Goal: Find specific page/section: Find specific page/section

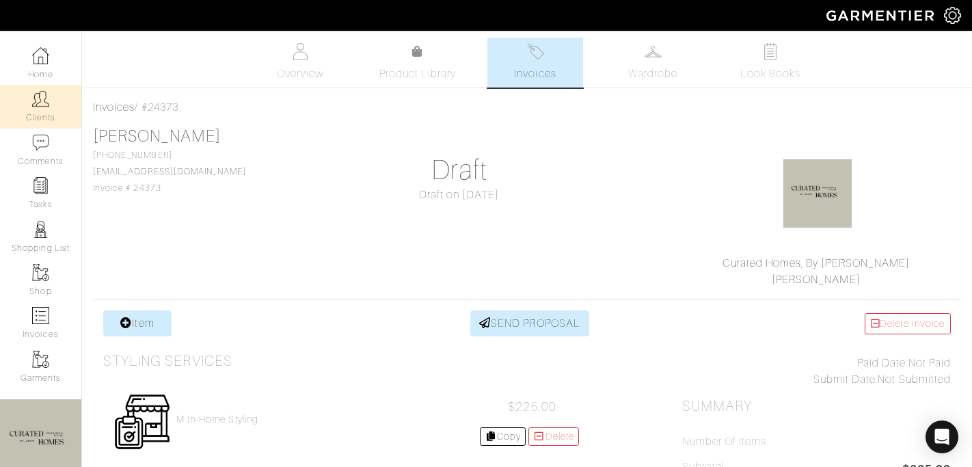
click at [43, 106] on img at bounding box center [40, 98] width 17 height 17
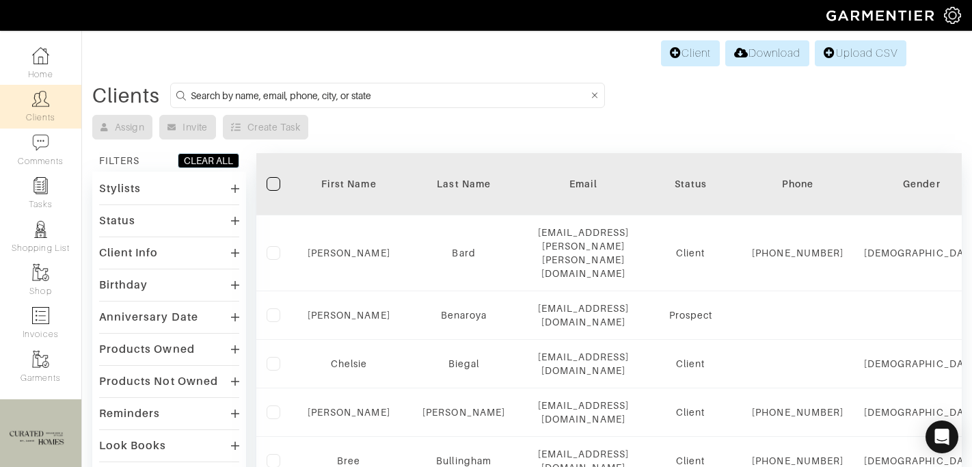
click at [272, 98] on input at bounding box center [390, 95] width 398 height 17
type input "caroline silverr"
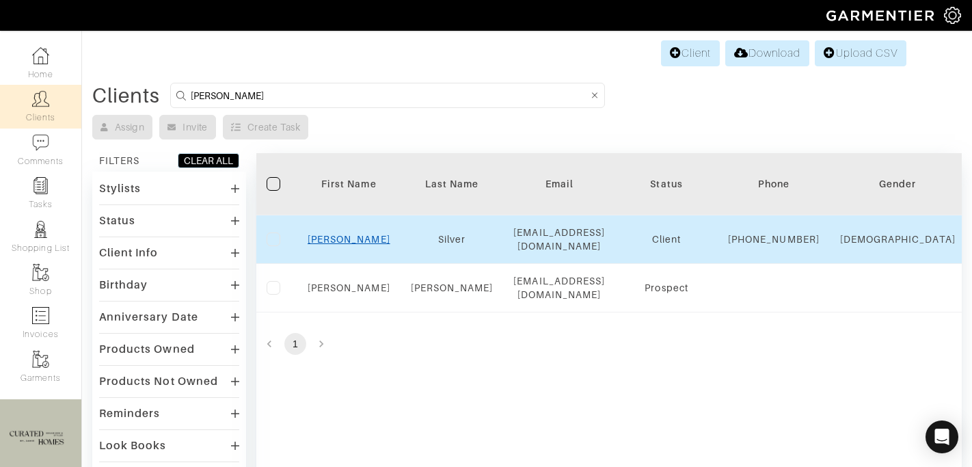
click at [356, 245] on link "Caroline" at bounding box center [349, 239] width 83 height 11
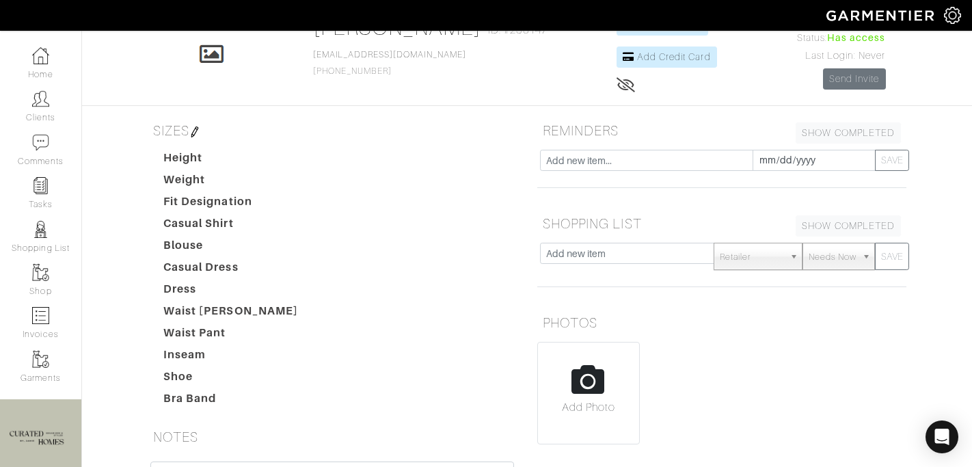
scroll to position [367, 0]
